Goal: Book appointment/travel/reservation

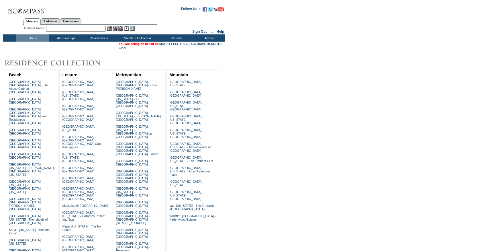
scroll to position [297, 0]
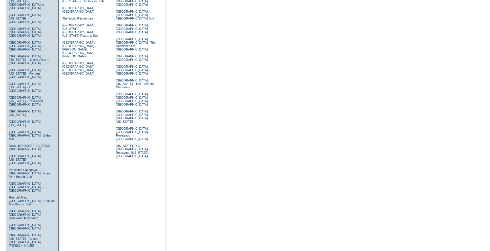
click at [40, 251] on link "Sea Island, Georgia - The Cloister" at bounding box center [27, 254] width 36 height 7
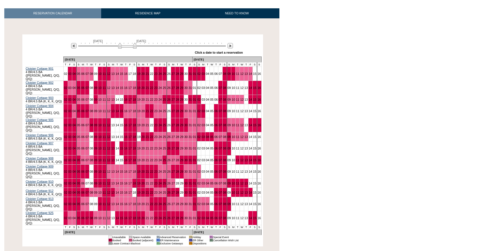
scroll to position [85, 0]
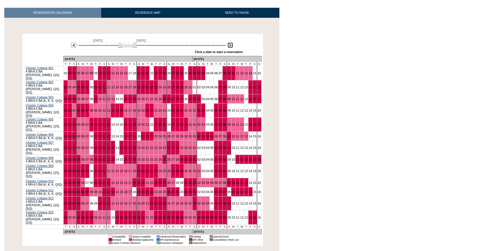
click at [230, 45] on img at bounding box center [230, 44] width 5 height 5
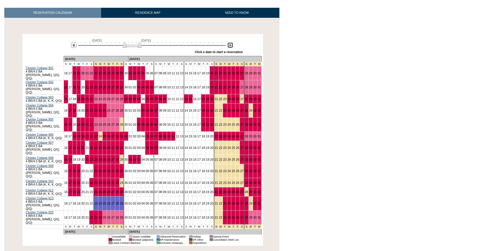
click at [230, 45] on img at bounding box center [230, 44] width 5 height 5
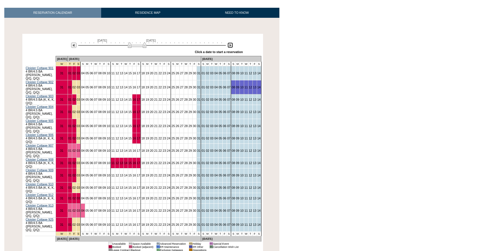
click at [230, 45] on img at bounding box center [230, 44] width 5 height 5
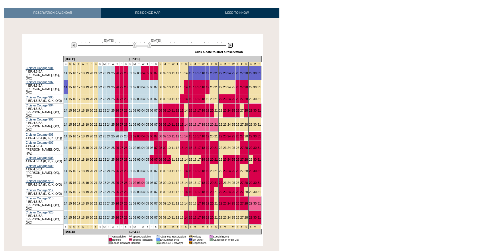
click at [230, 45] on img at bounding box center [230, 44] width 5 height 5
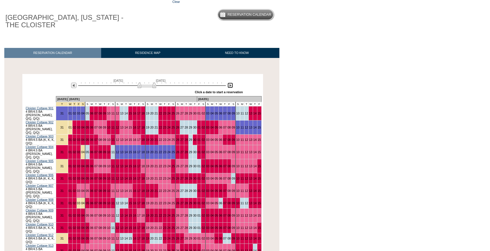
scroll to position [0, 0]
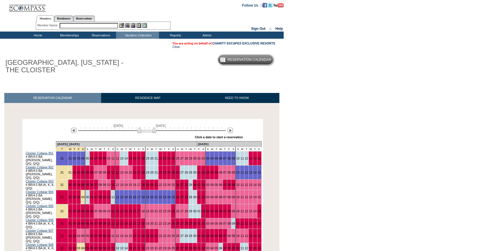
click at [90, 25] on input "text" at bounding box center [89, 25] width 58 height 5
paste input "[PERSON_NAME]"
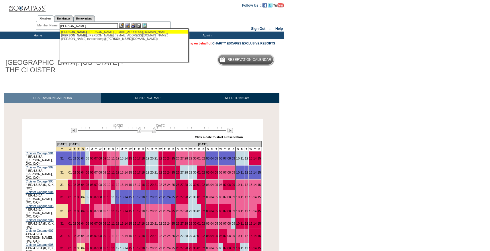
click at [89, 33] on div "[PERSON_NAME] ([EMAIL_ADDRESS][DOMAIN_NAME])" at bounding box center [124, 31] width 126 height 3
type input "[PERSON_NAME] ([EMAIL_ADDRESS][DOMAIN_NAME])"
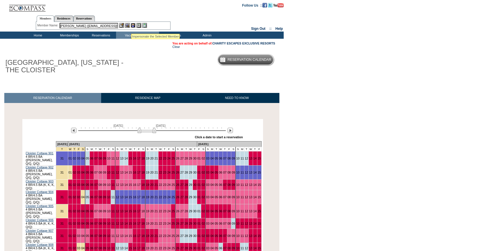
click at [131, 27] on img at bounding box center [133, 25] width 5 height 5
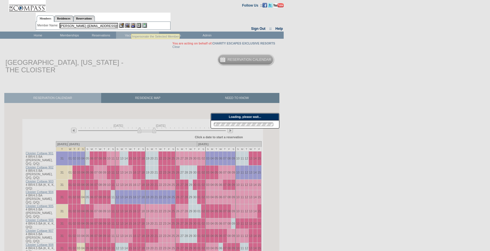
click at [123, 27] on img at bounding box center [121, 25] width 5 height 5
